Goal: Information Seeking & Learning: Learn about a topic

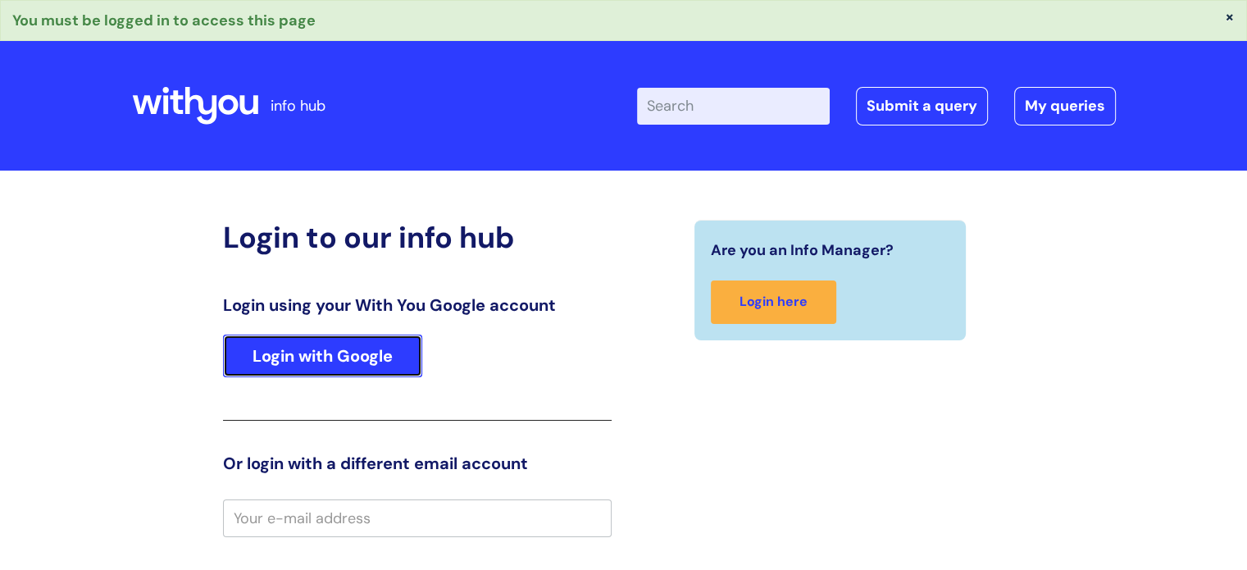
click at [397, 352] on link "Login with Google" at bounding box center [322, 355] width 199 height 43
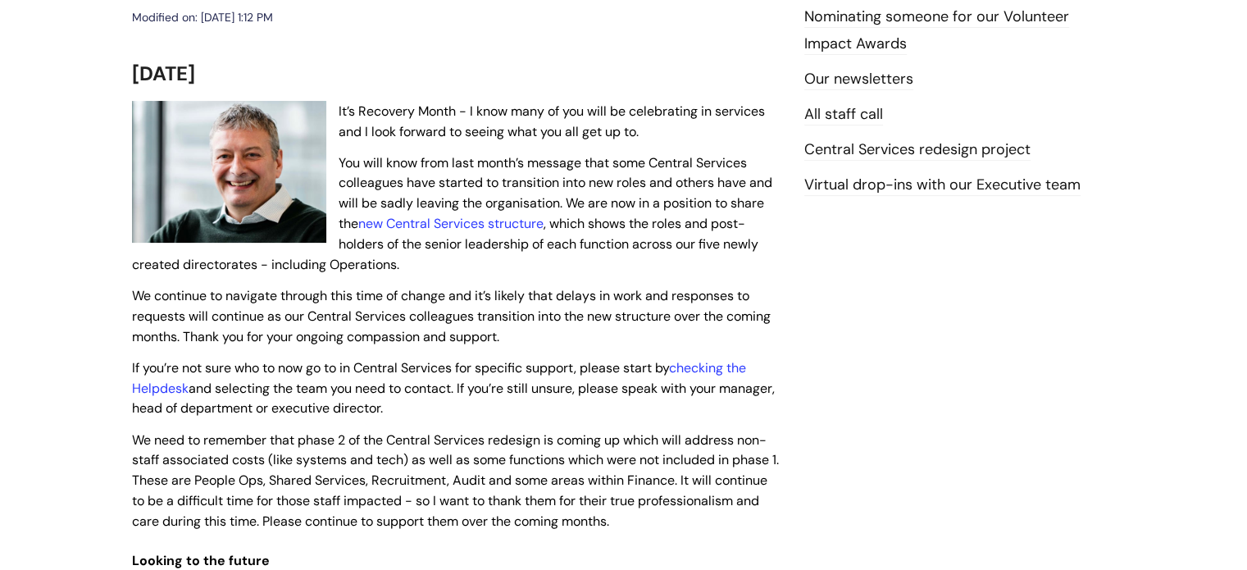
scroll to position [328, 0]
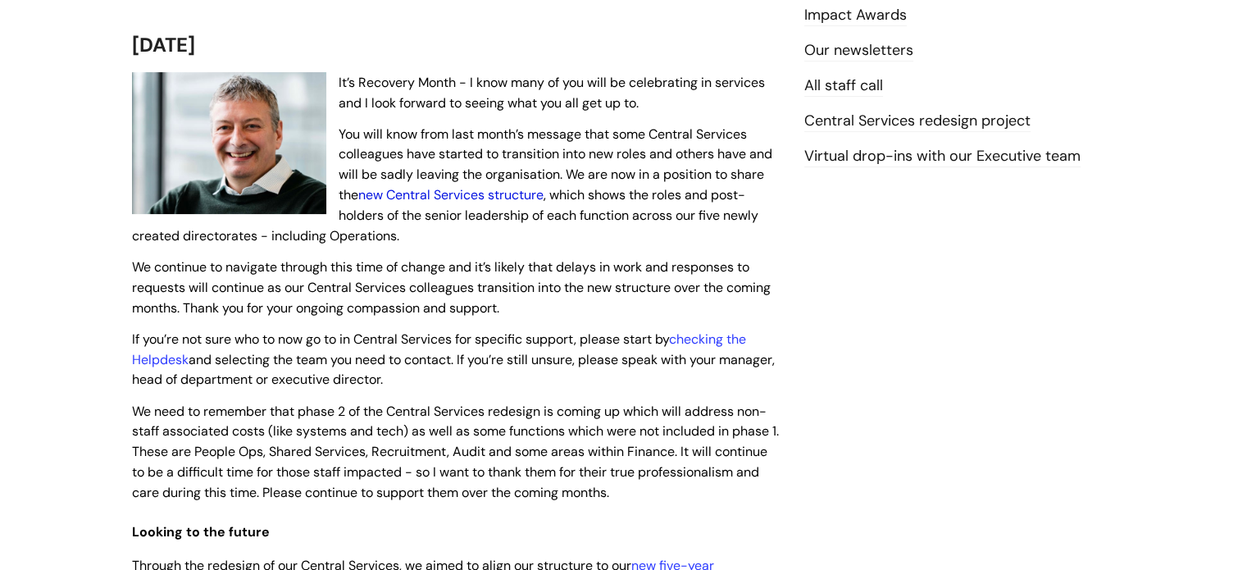
click at [468, 194] on link "new Central Services structure" at bounding box center [450, 194] width 185 height 17
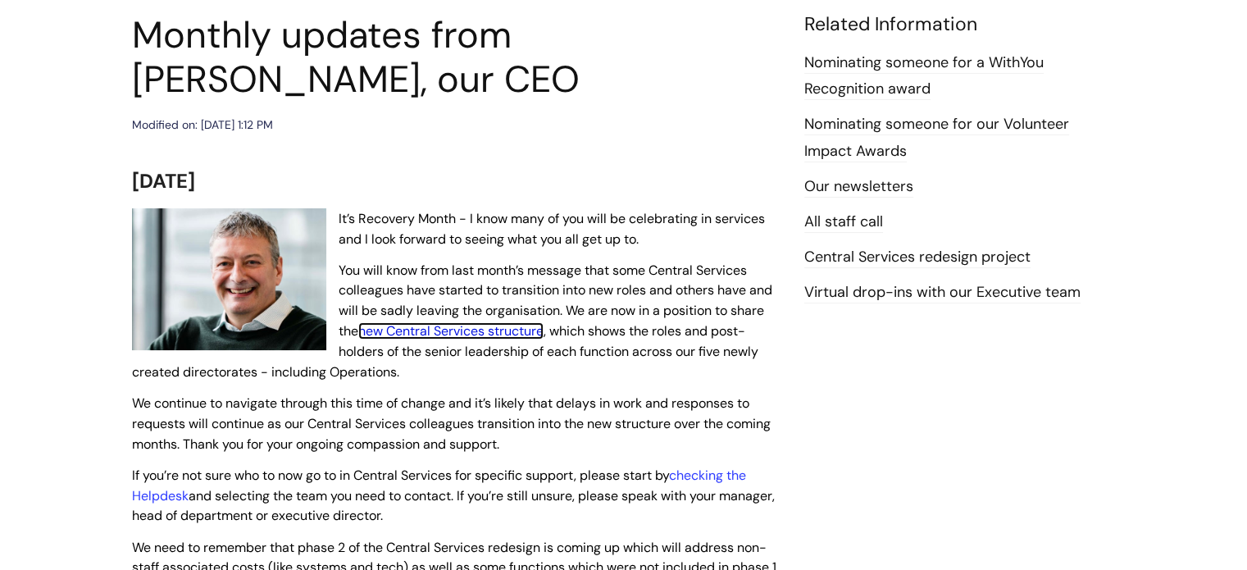
scroll to position [164, 0]
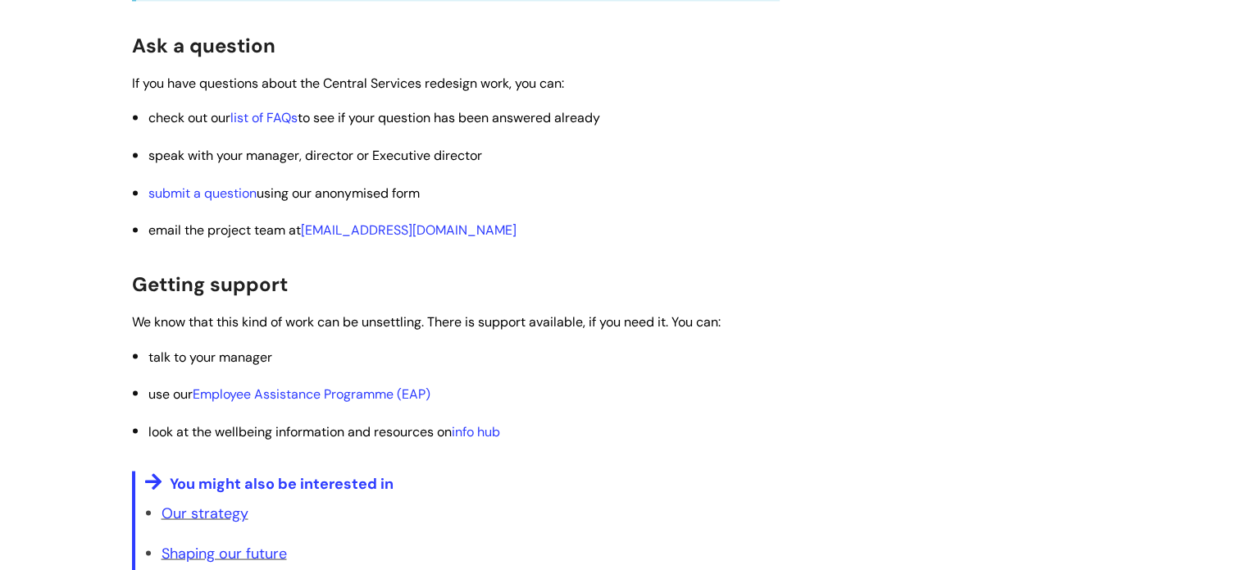
scroll to position [2868, 0]
